Goal: Information Seeking & Learning: Learn about a topic

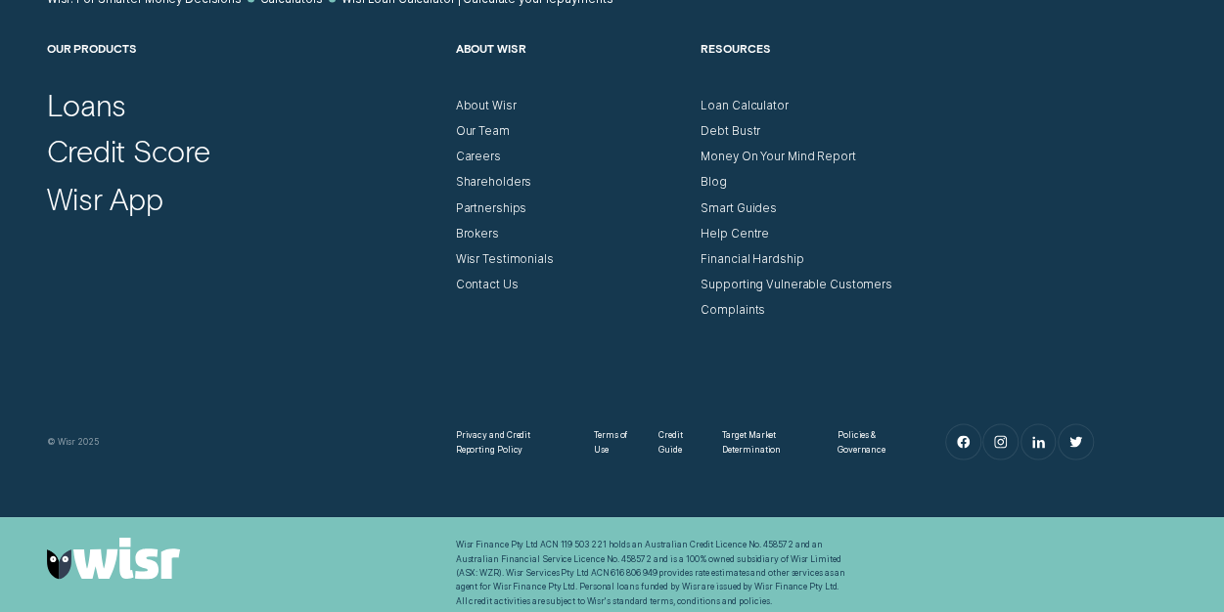
scroll to position [1715, 0]
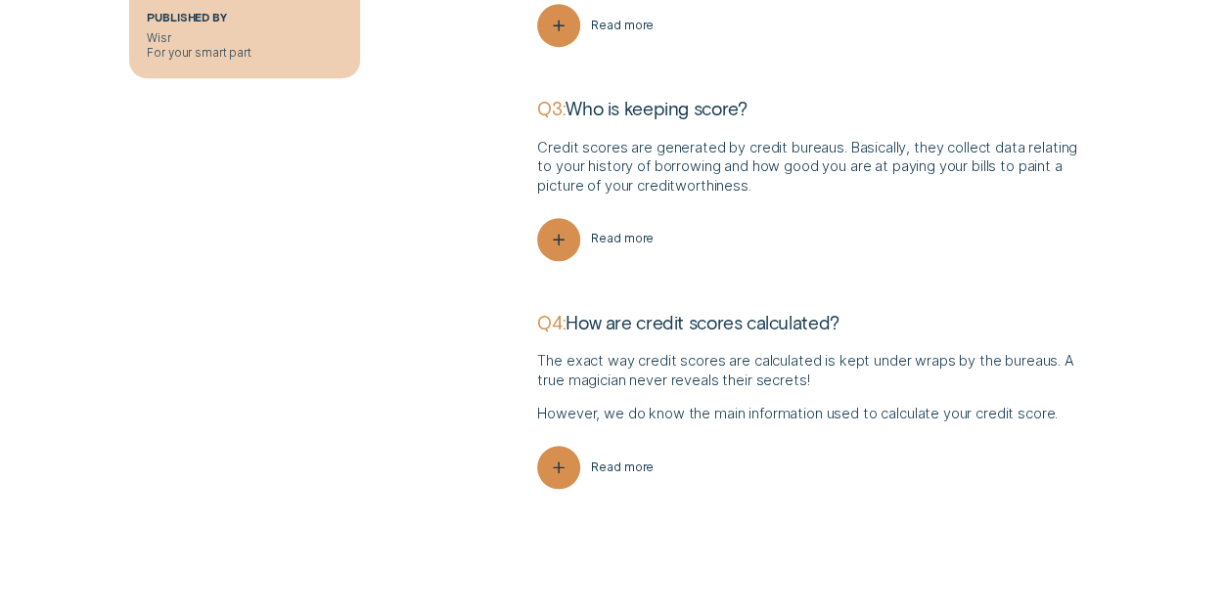
scroll to position [4658, 0]
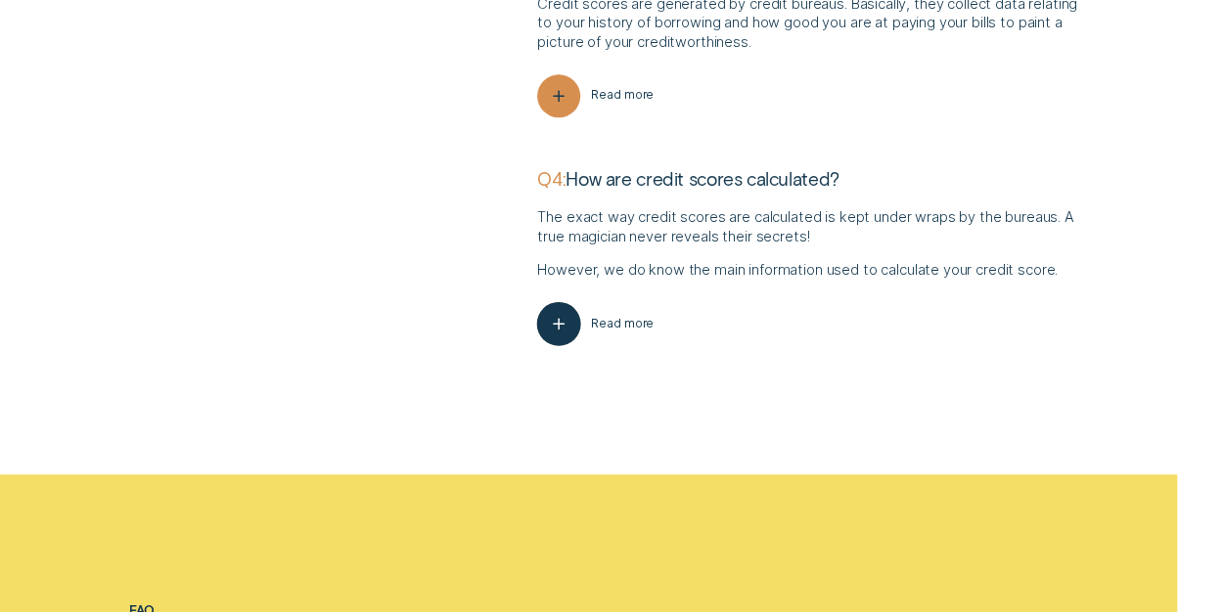
click at [619, 326] on span "Read more" at bounding box center [622, 324] width 63 height 15
